Goal: Information Seeking & Learning: Learn about a topic

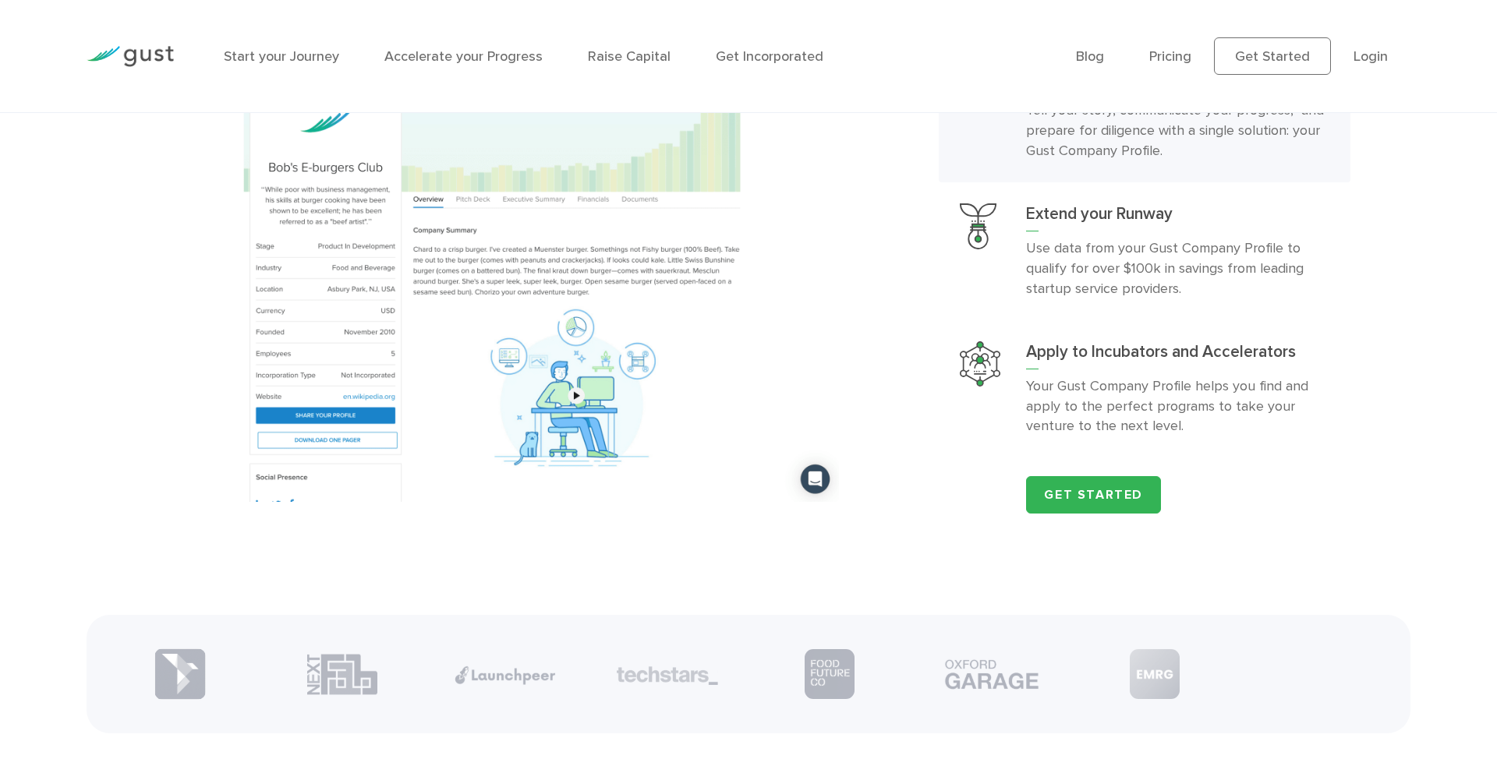
scroll to position [2077, 0]
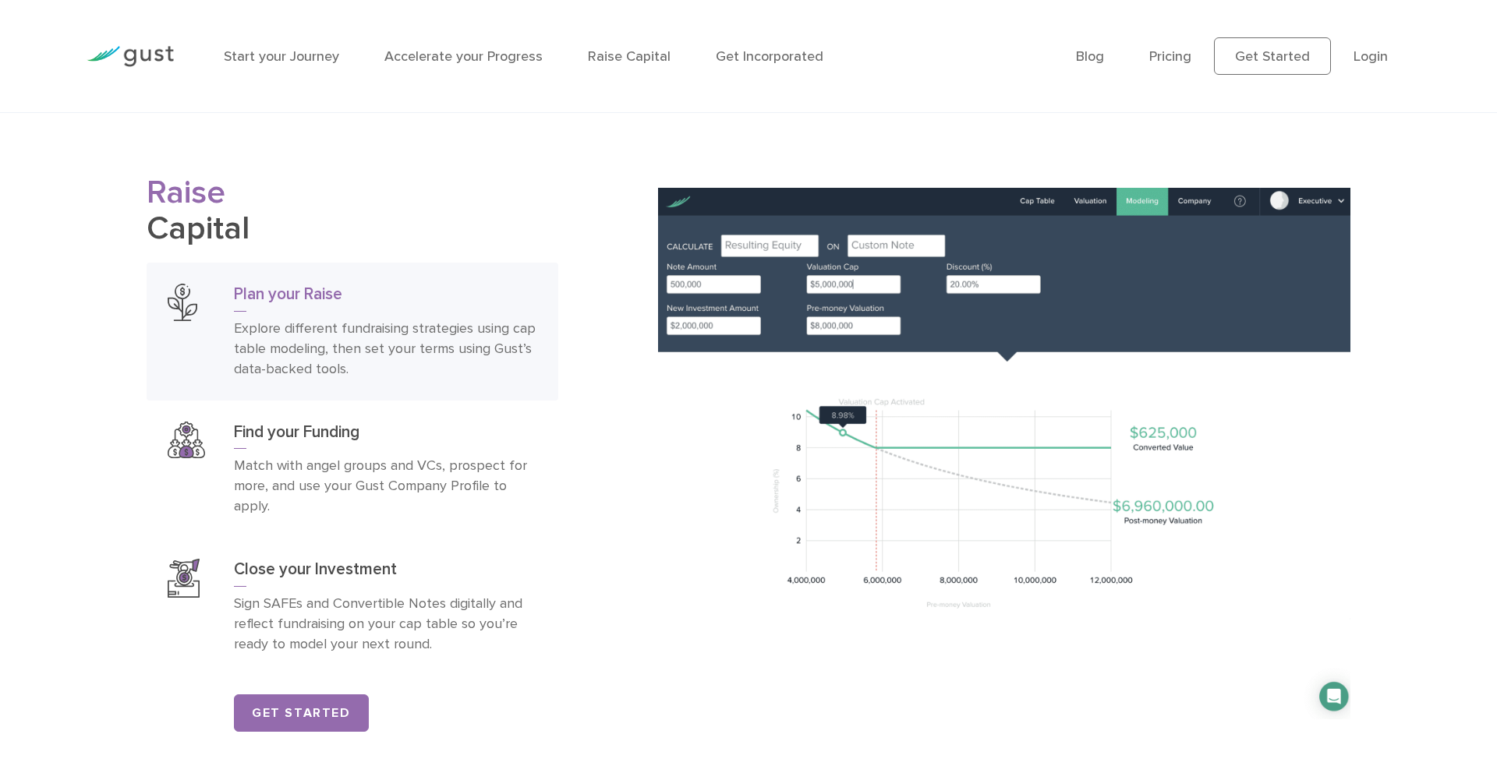
scroll to position [2499, 0]
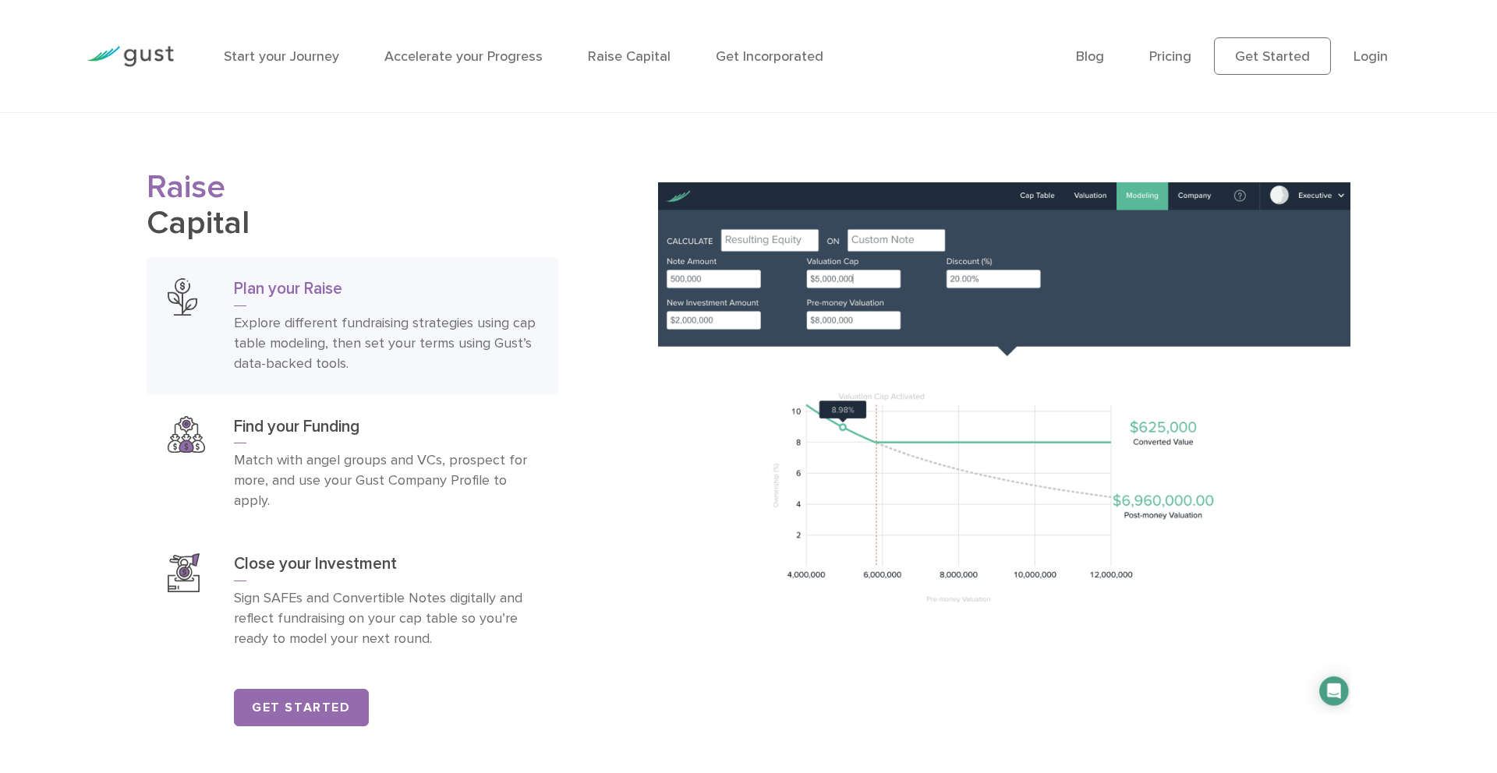
click at [613, 332] on div "Raise Capital Plan your Raise Explore different fundraising strategies using ca…" at bounding box center [390, 448] width 511 height 556
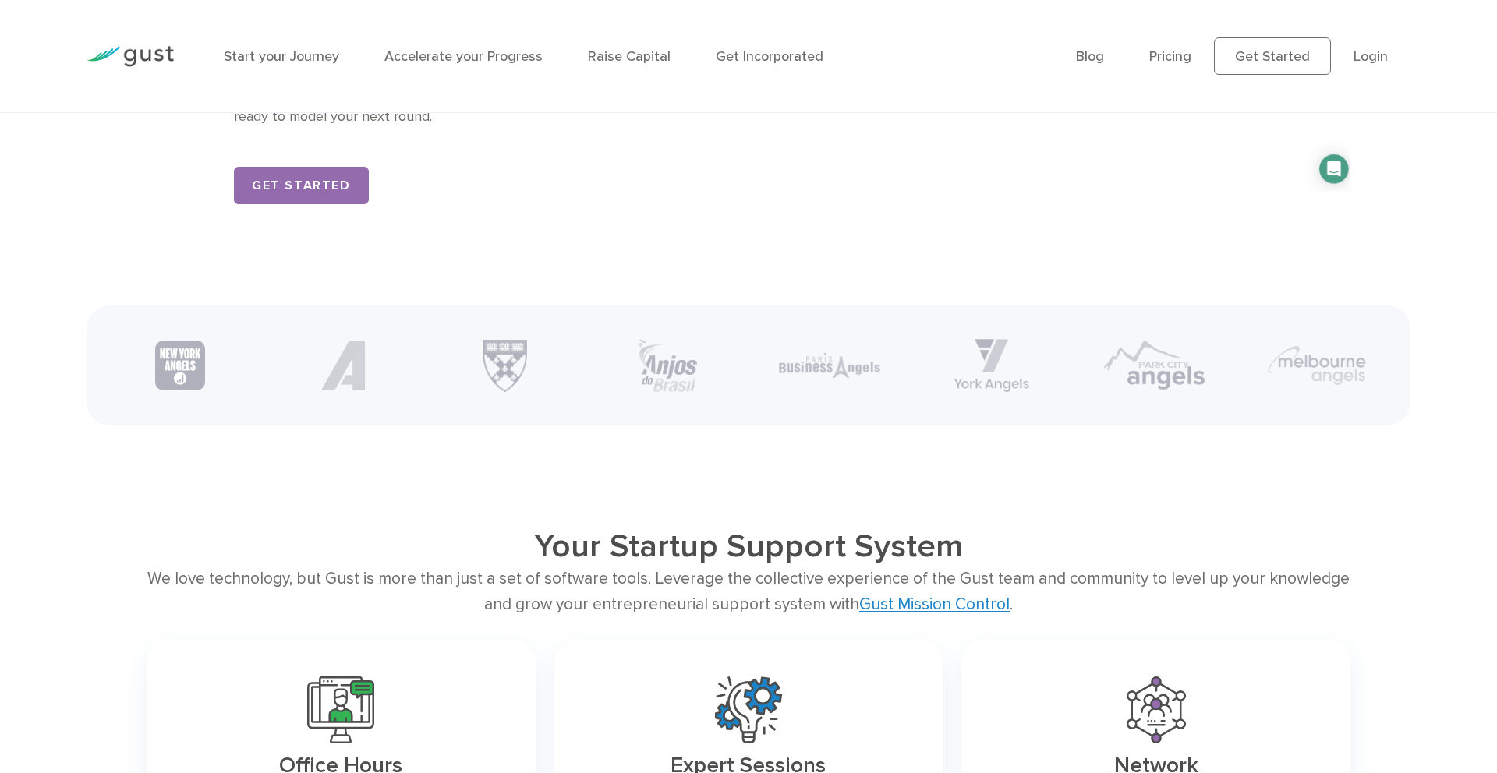
scroll to position [3025, 0]
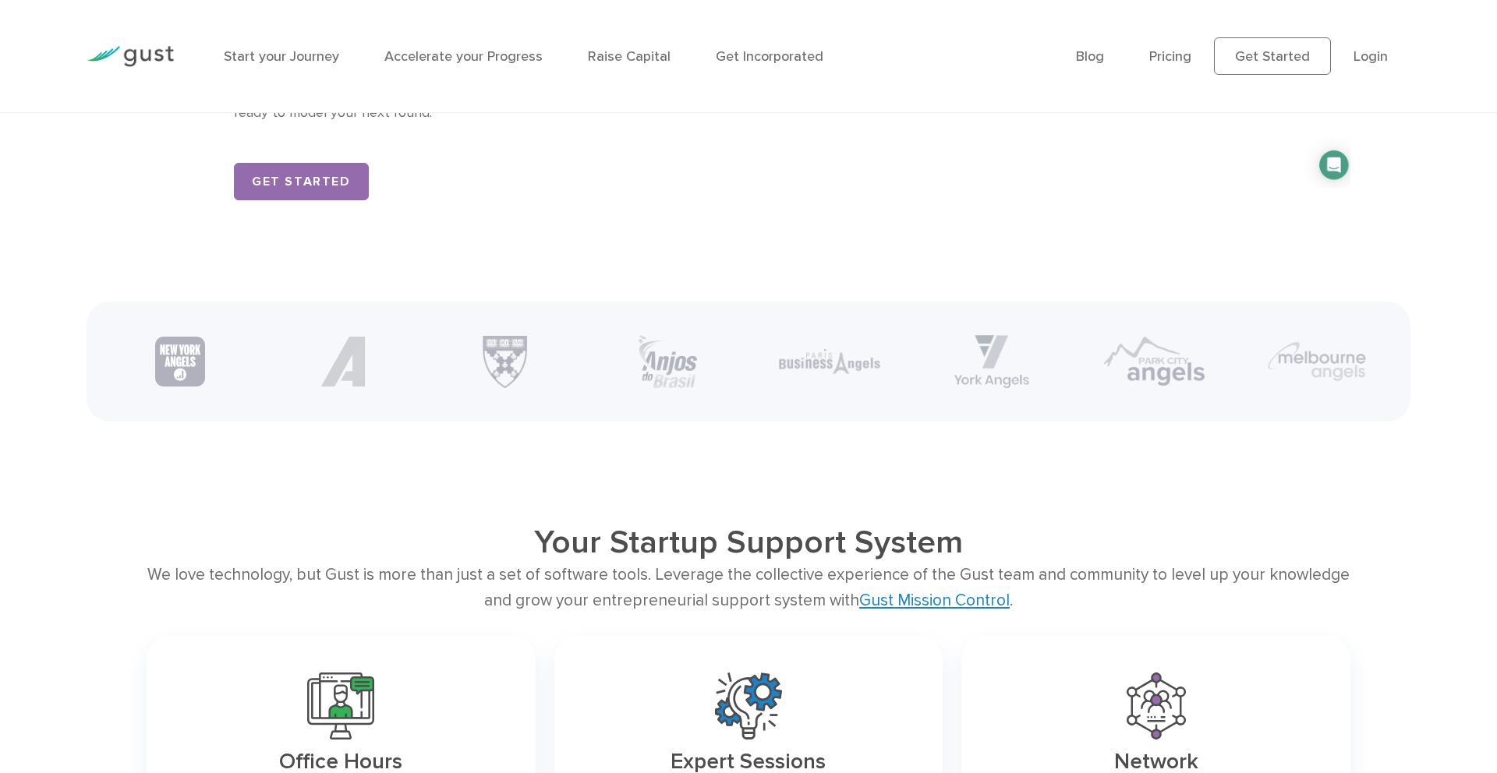
click at [603, 479] on main "Startup Smarter The best place to start, grow, and fund your venture. Get Start…" at bounding box center [748, 637] width 1497 height 7101
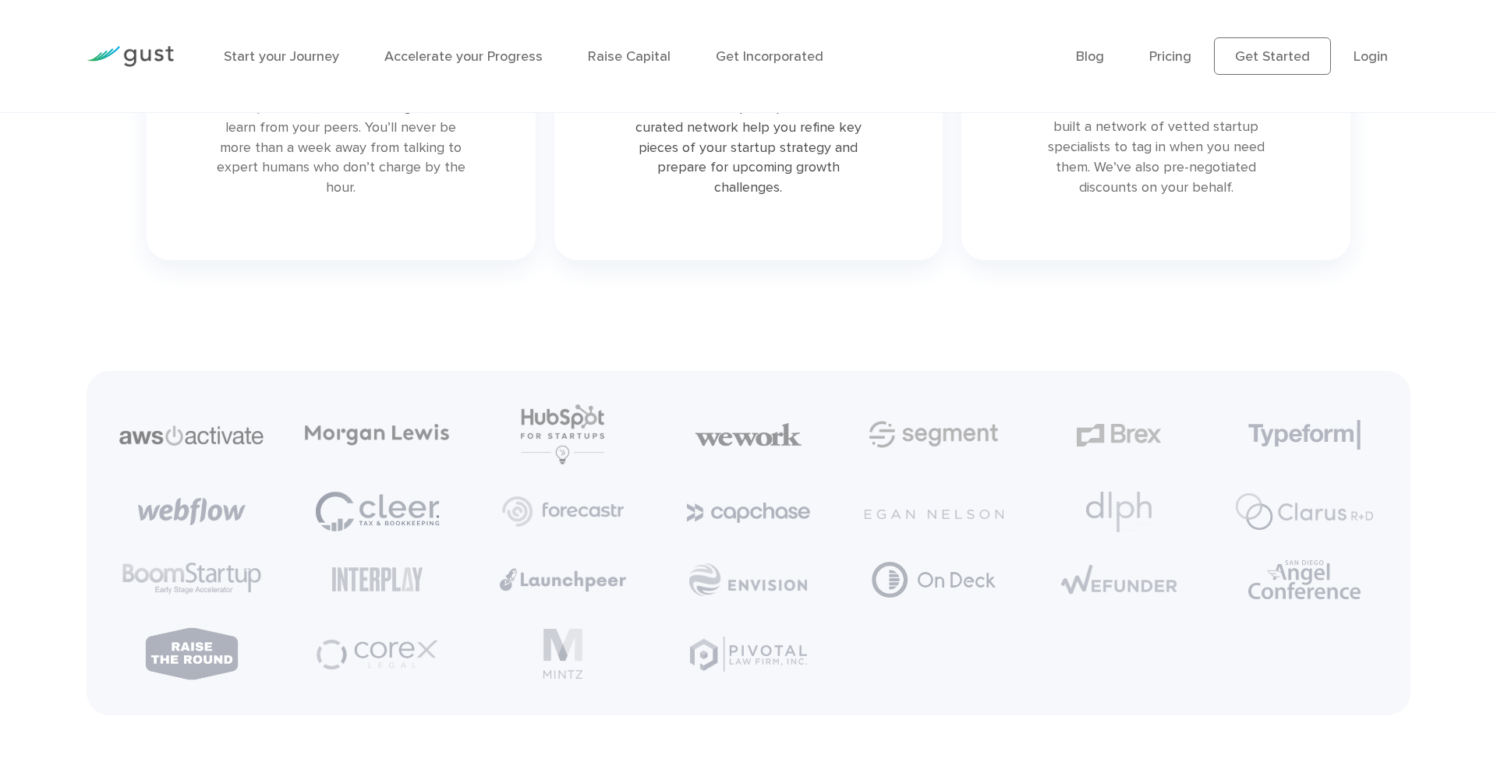
scroll to position [3773, 0]
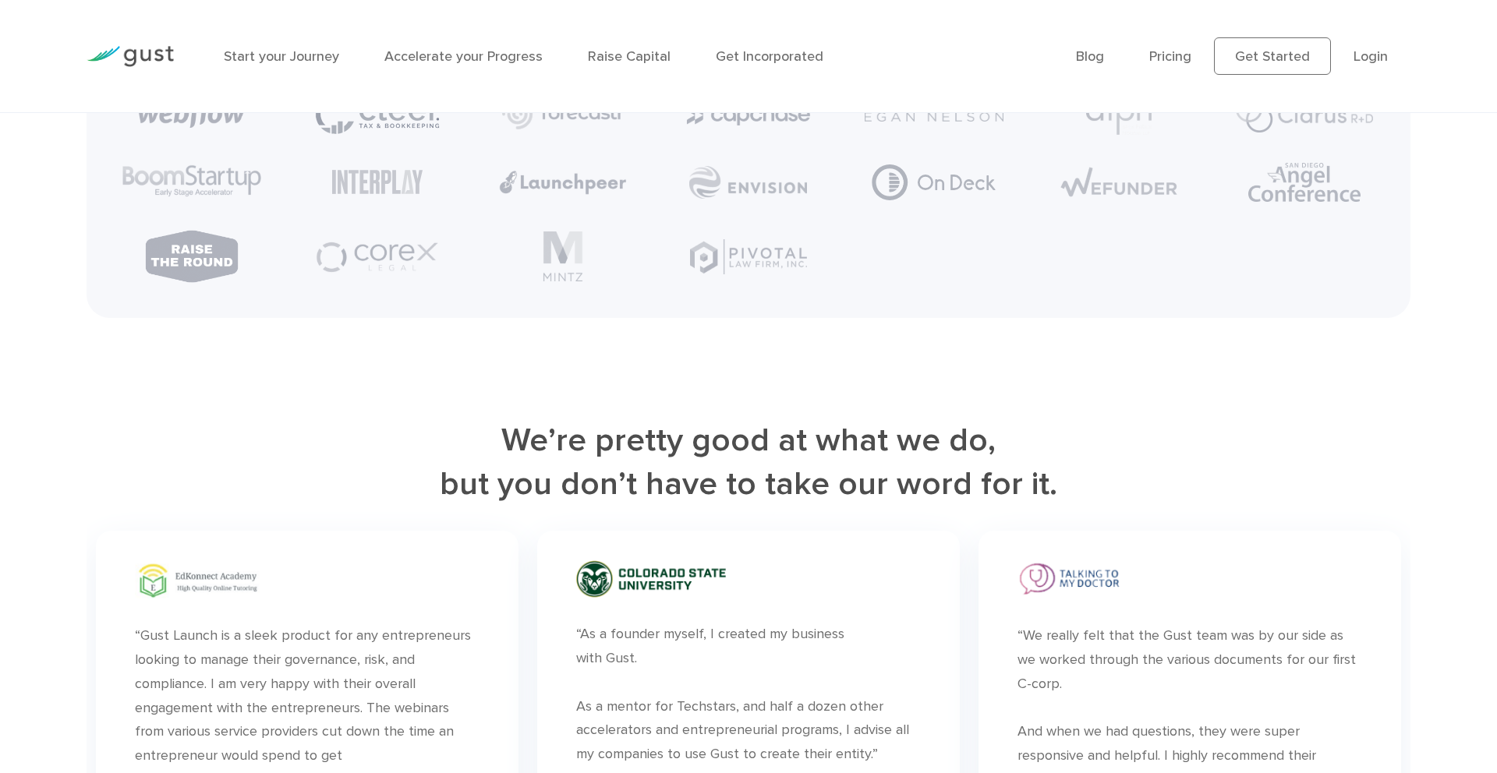
scroll to position [4171, 0]
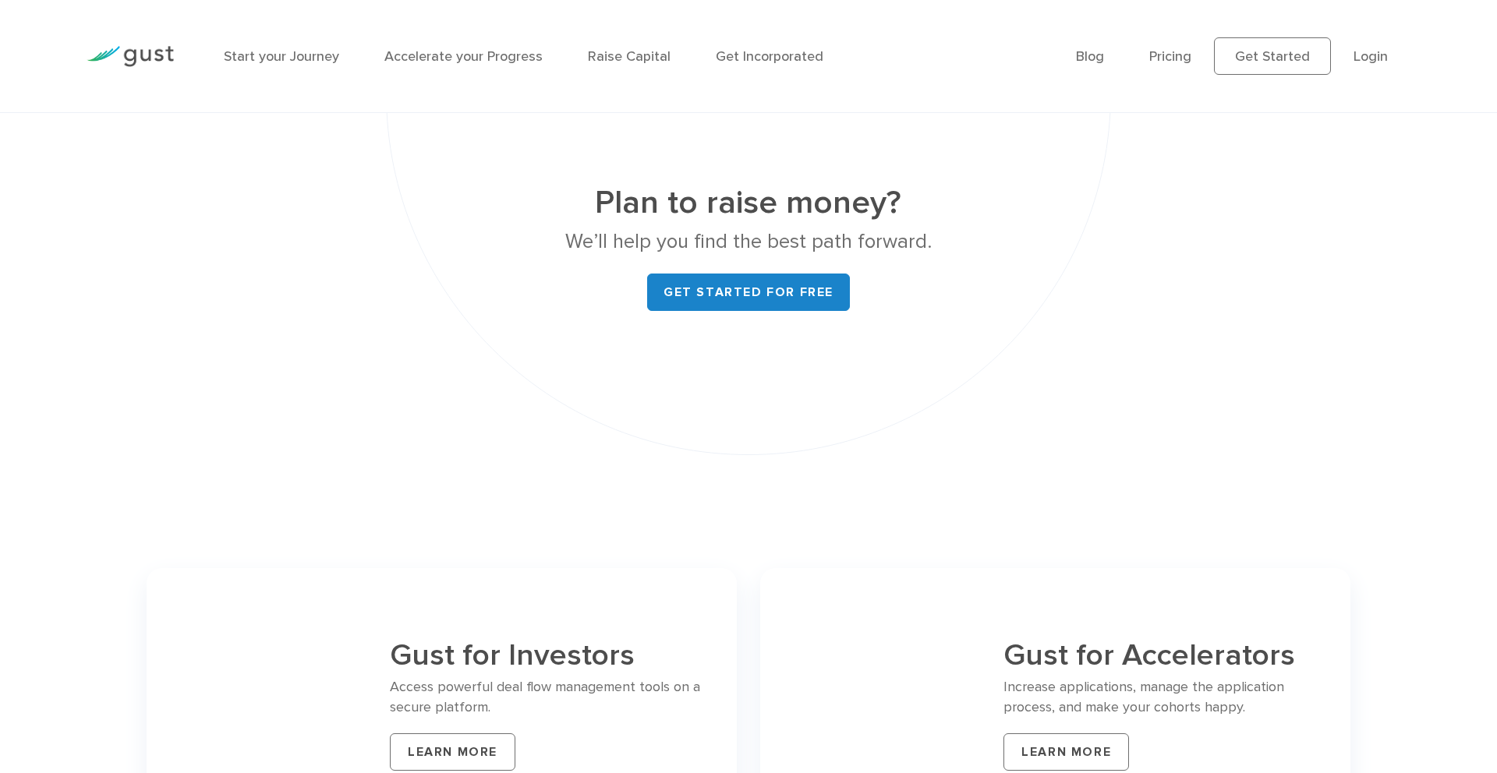
scroll to position [5963, 0]
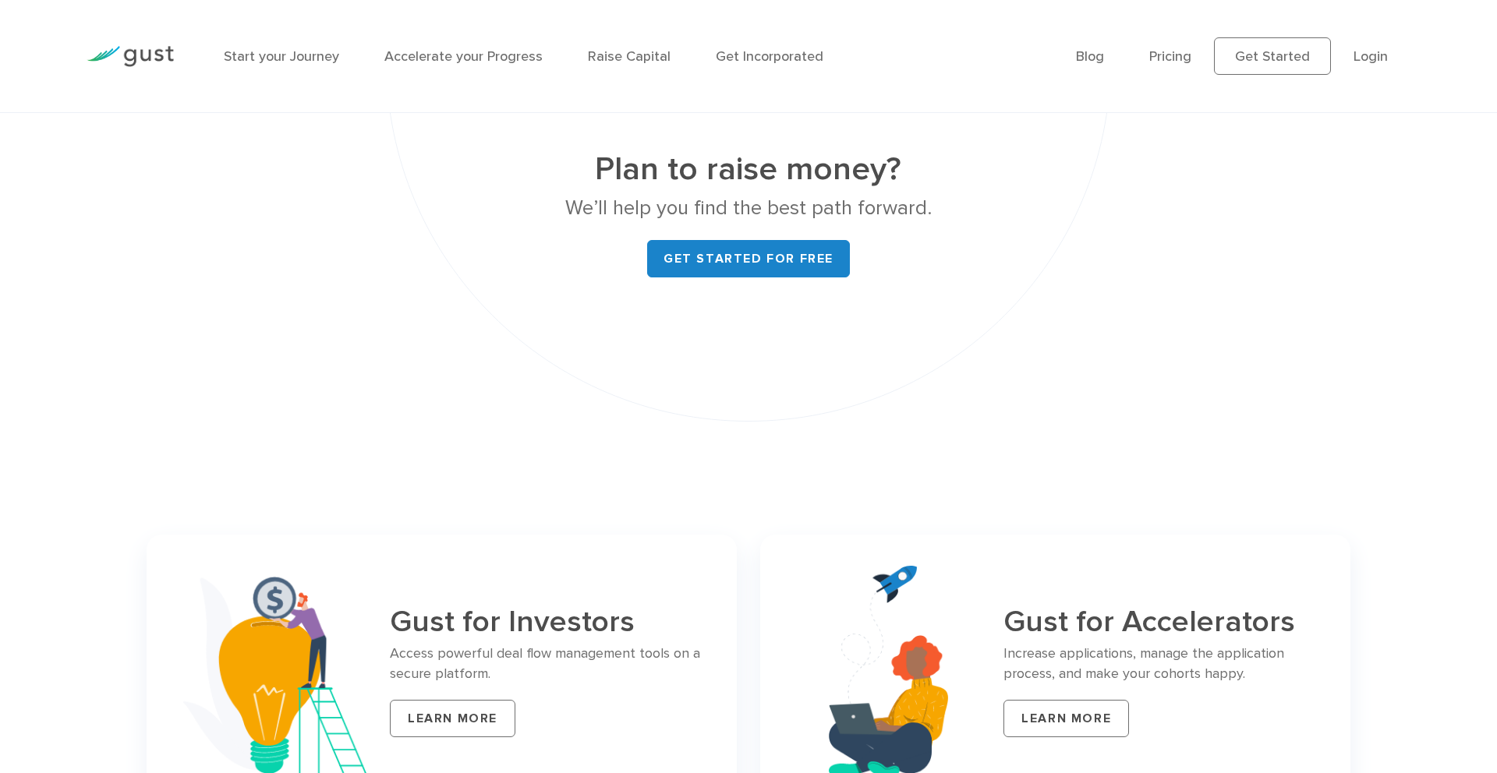
click at [729, 348] on div "Plan to raise money? We’ll help you find the best path forward. Get started for…" at bounding box center [748, 241] width 725 height 362
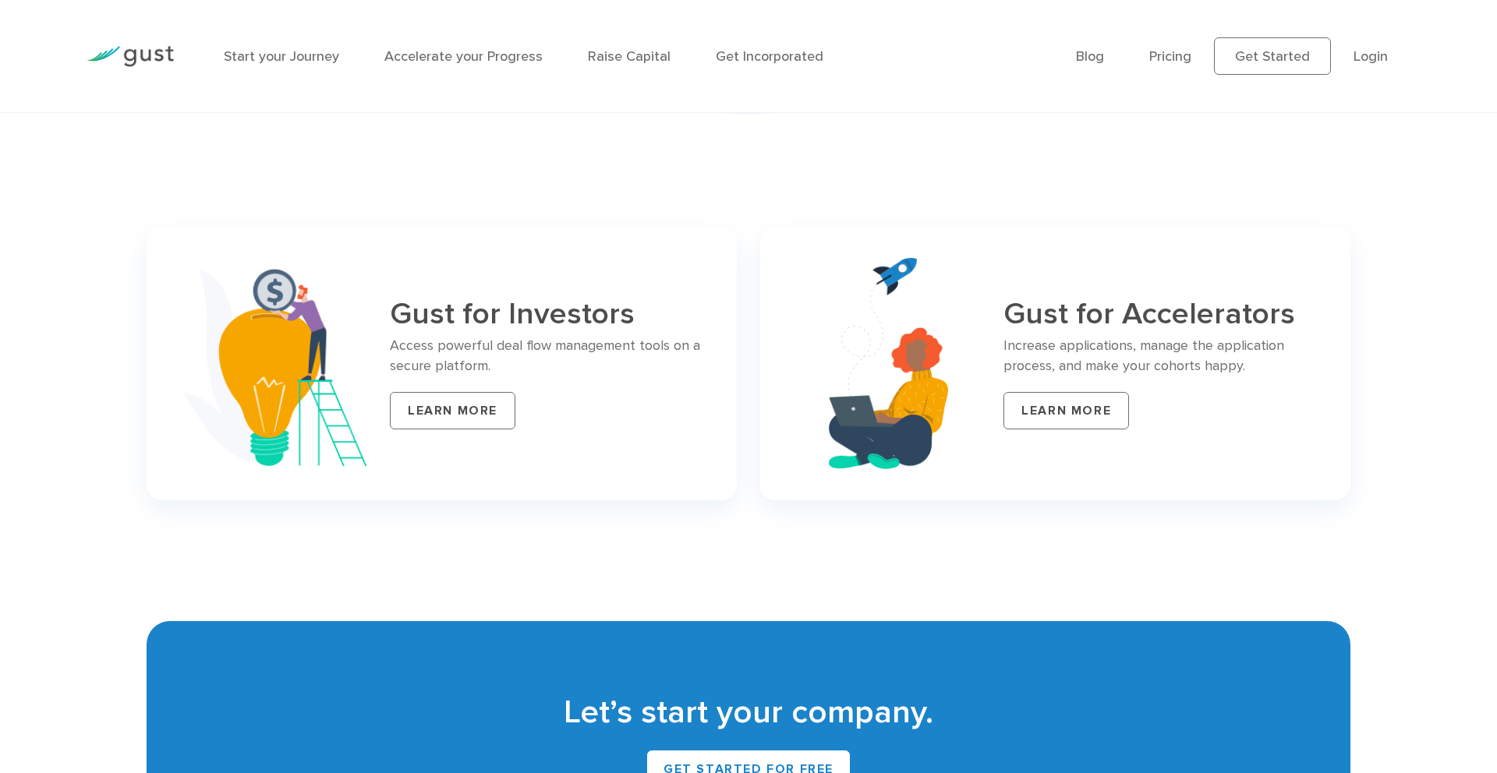
scroll to position [6279, 0]
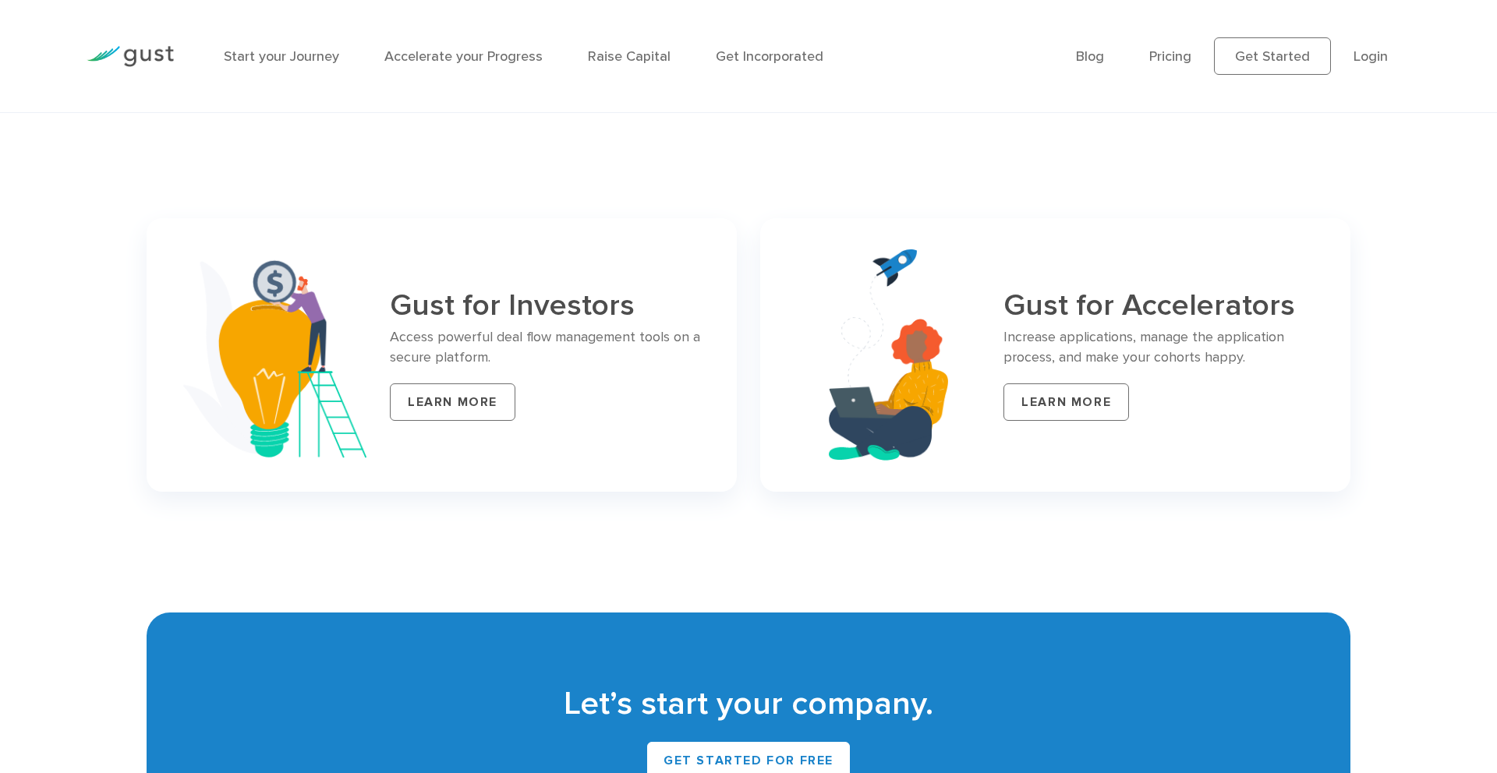
click at [746, 408] on div "Gust for Investors Access powerful deal flow management tools on a secure platf…" at bounding box center [441, 355] width 613 height 297
click at [747, 374] on div "Gust for Investors Access powerful deal flow management tools on a secure platf…" at bounding box center [441, 355] width 613 height 297
click at [746, 360] on div "Gust for Investors Access powerful deal flow management tools on a secure platf…" at bounding box center [441, 355] width 613 height 297
click at [746, 361] on div "Gust for Investors Access powerful deal flow management tools on a secure platf…" at bounding box center [441, 355] width 613 height 297
